Goal: Information Seeking & Learning: Find specific fact

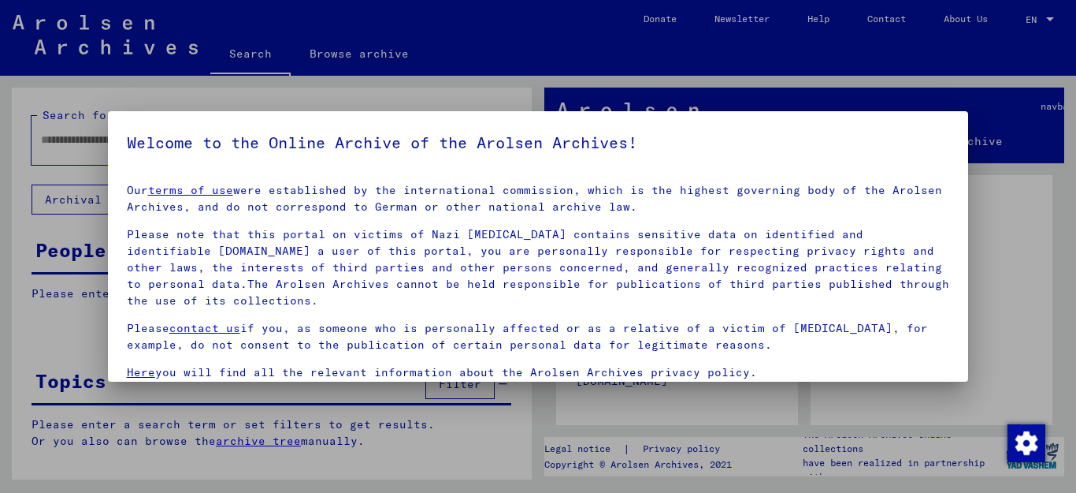
type input "**********"
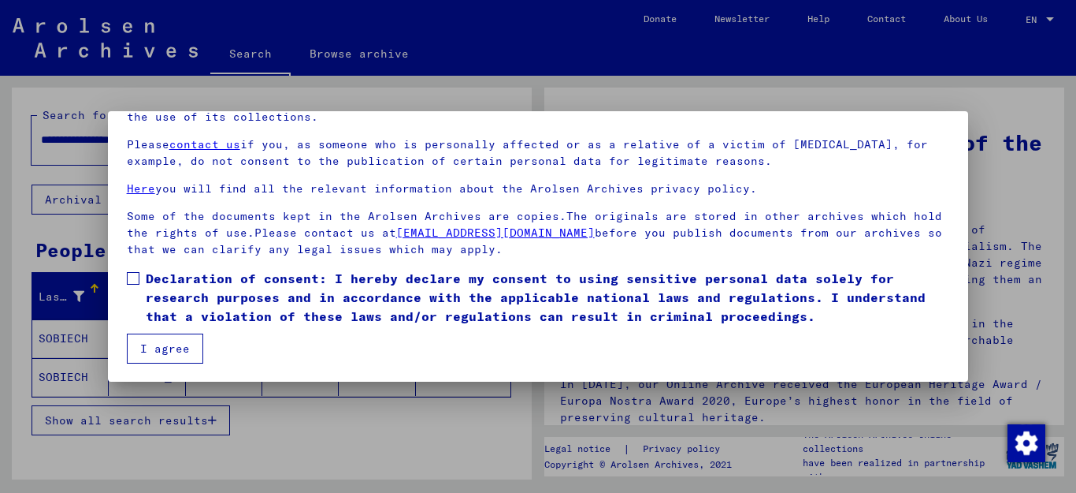
scroll to position [128, 0]
click at [132, 274] on span at bounding box center [133, 278] width 13 height 13
click at [167, 347] on button "I agree" at bounding box center [165, 348] width 76 height 30
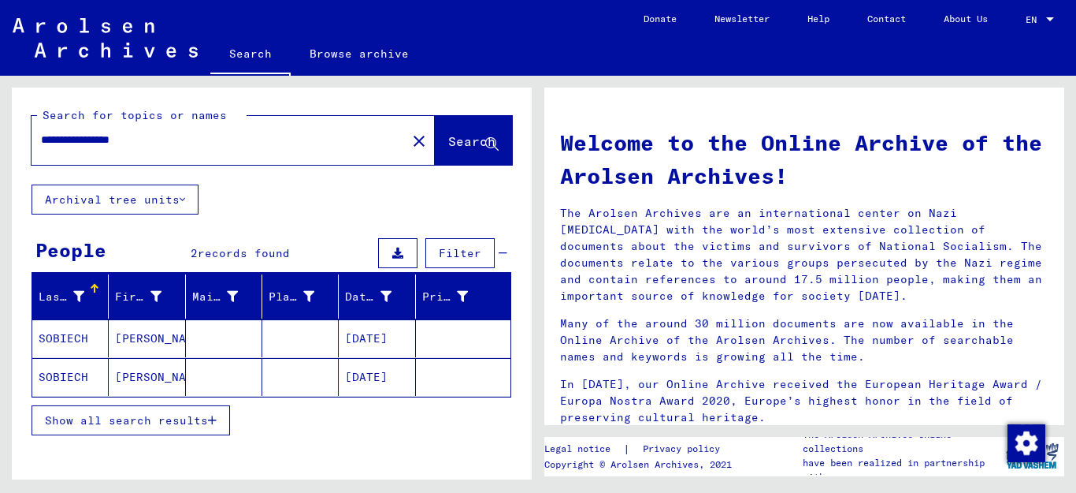
click at [376, 342] on mat-cell "[DATE]" at bounding box center [377, 338] width 76 height 38
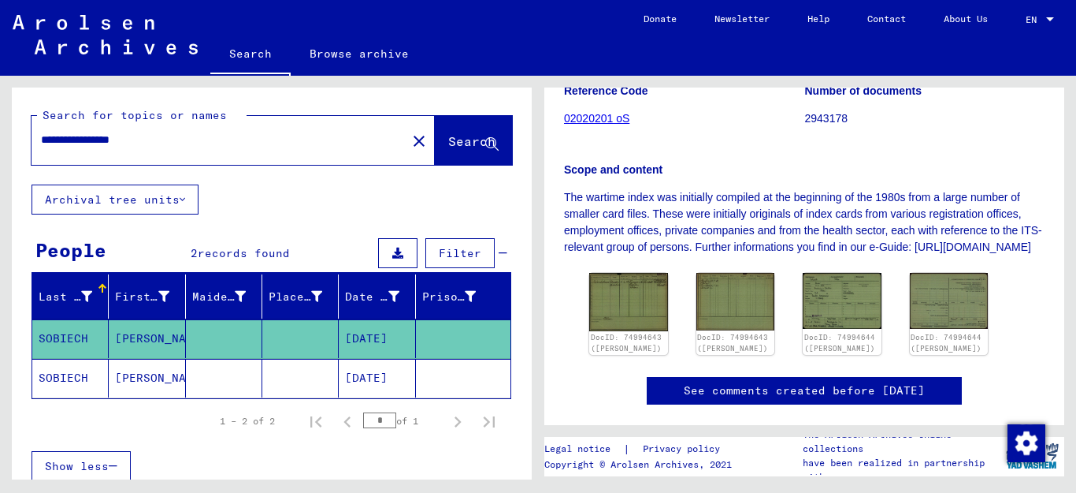
scroll to position [340, 0]
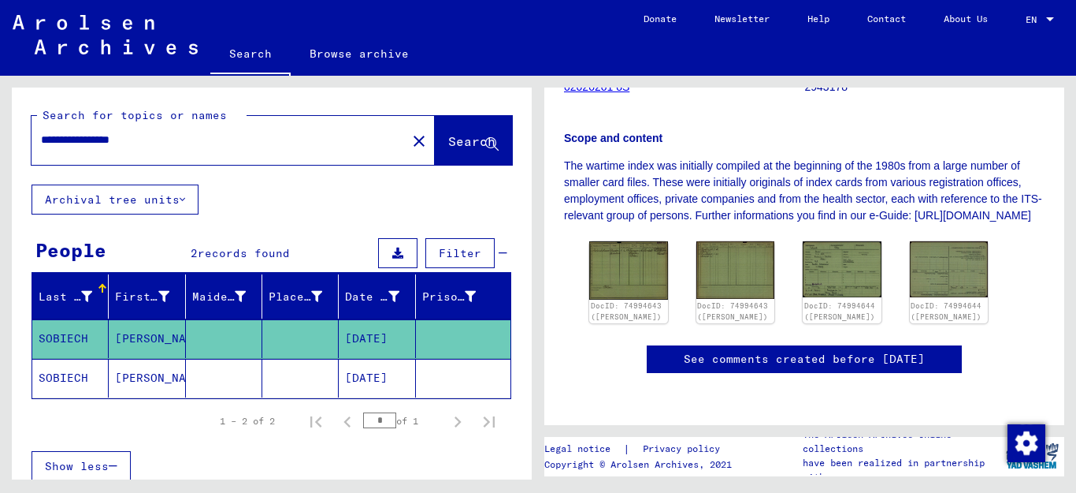
click at [262, 387] on mat-cell at bounding box center [300, 378] width 76 height 39
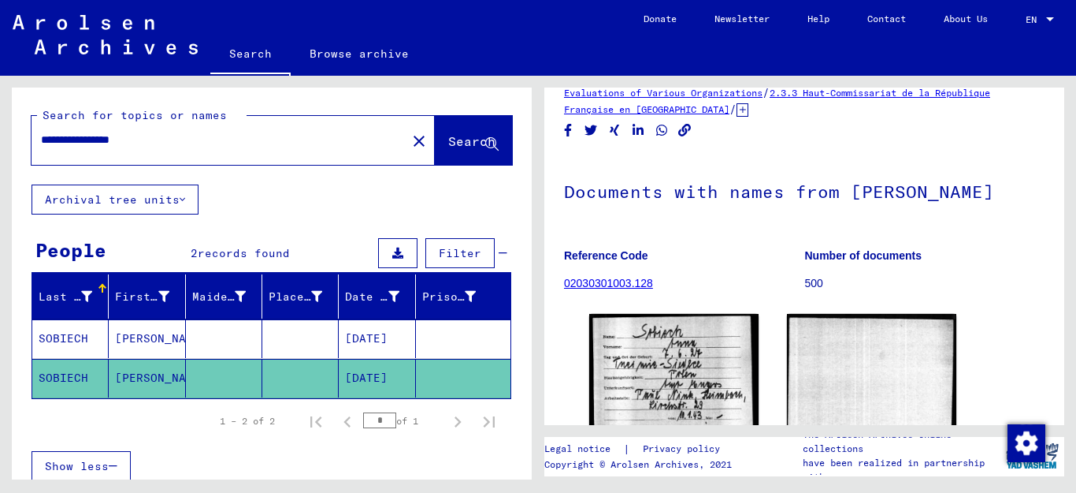
scroll to position [85, 0]
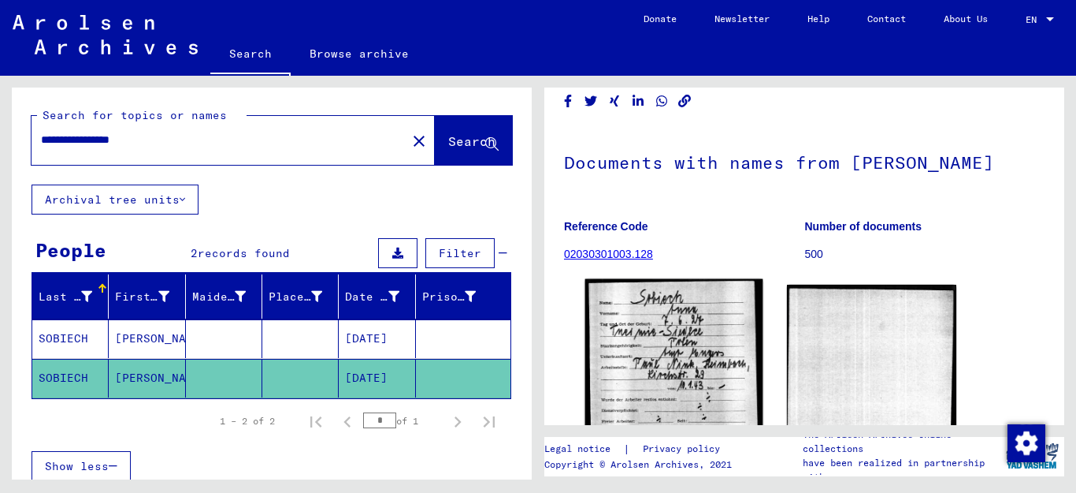
click at [696, 357] on img at bounding box center [674, 390] width 178 height 223
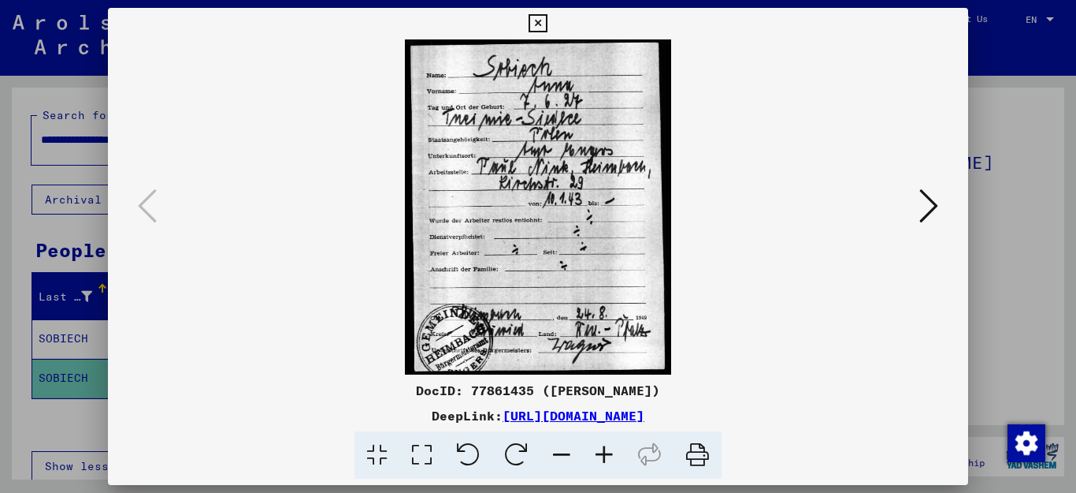
click at [605, 450] on icon at bounding box center [604, 455] width 43 height 48
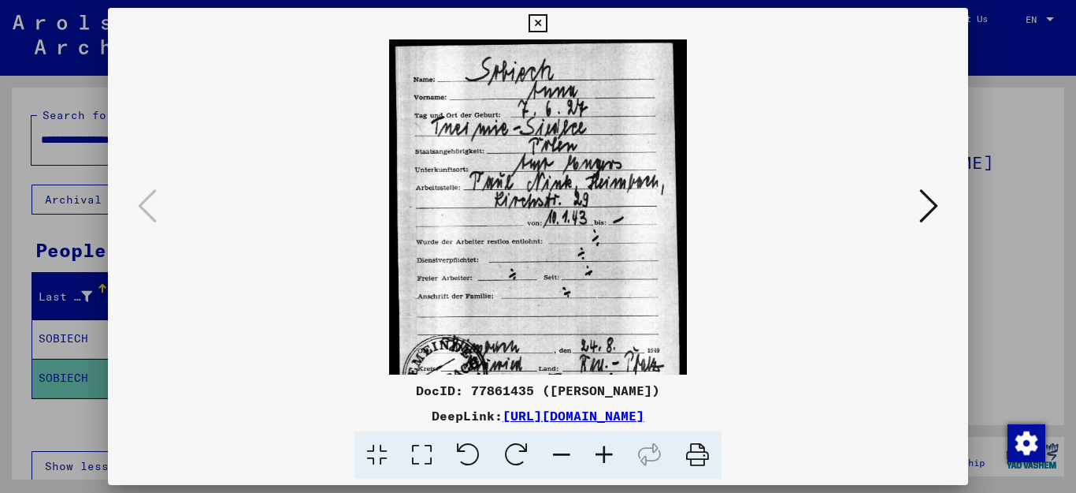
click at [605, 450] on icon at bounding box center [604, 455] width 43 height 48
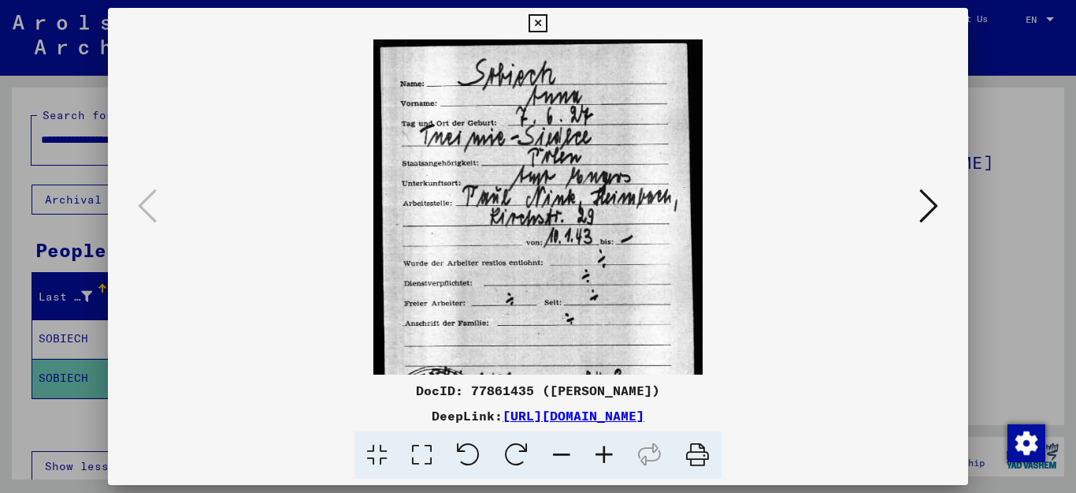
click at [605, 450] on icon at bounding box center [604, 455] width 43 height 48
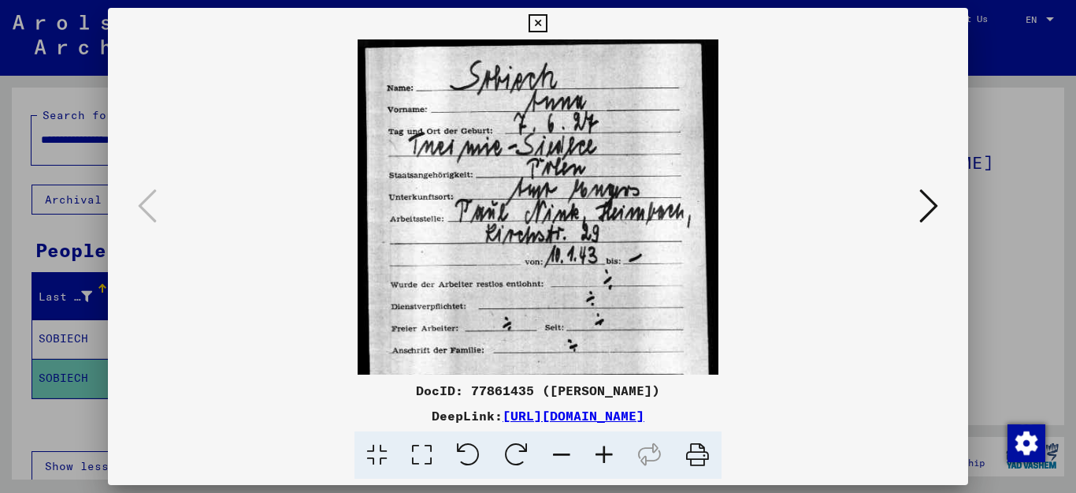
click at [605, 450] on icon at bounding box center [604, 455] width 43 height 48
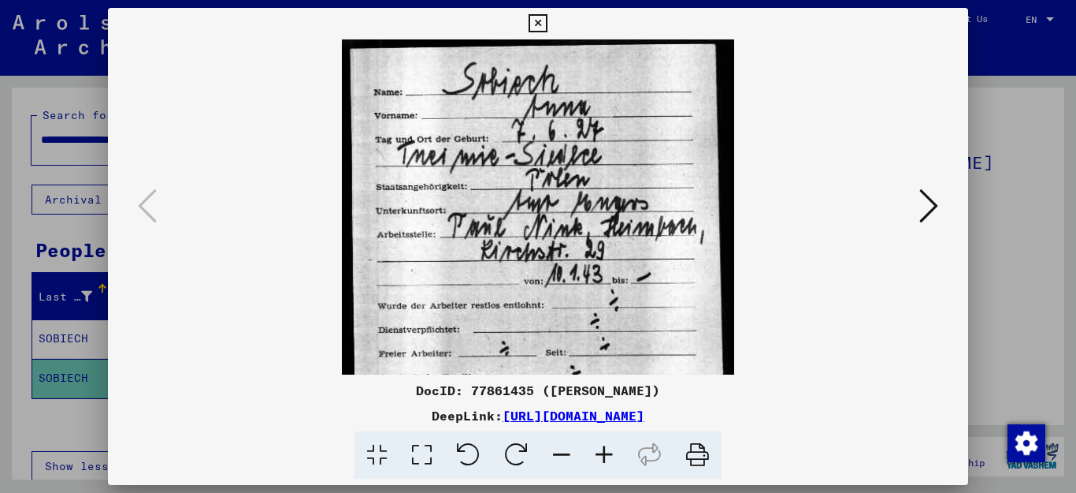
click at [605, 450] on icon at bounding box center [604, 455] width 43 height 48
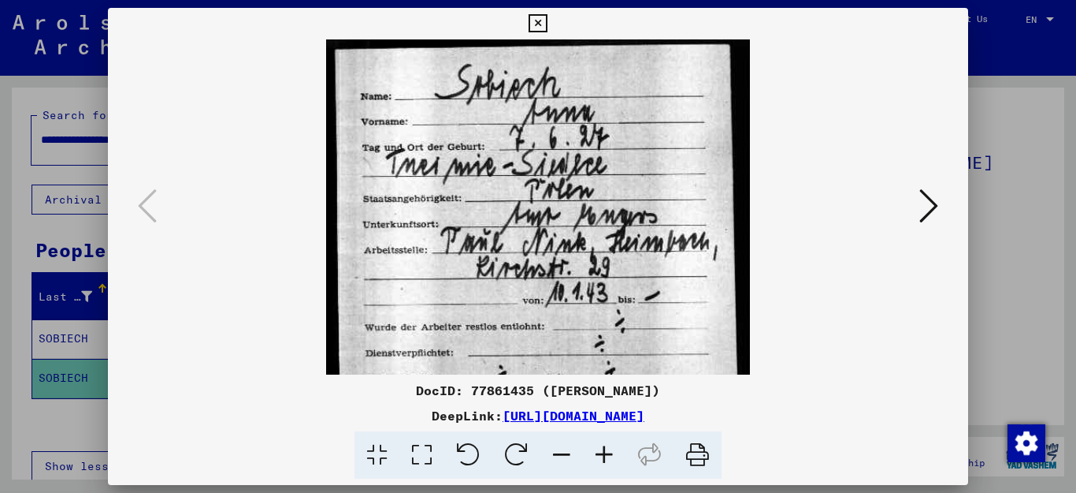
click at [605, 450] on icon at bounding box center [604, 455] width 43 height 48
